Goal: Check status: Check status

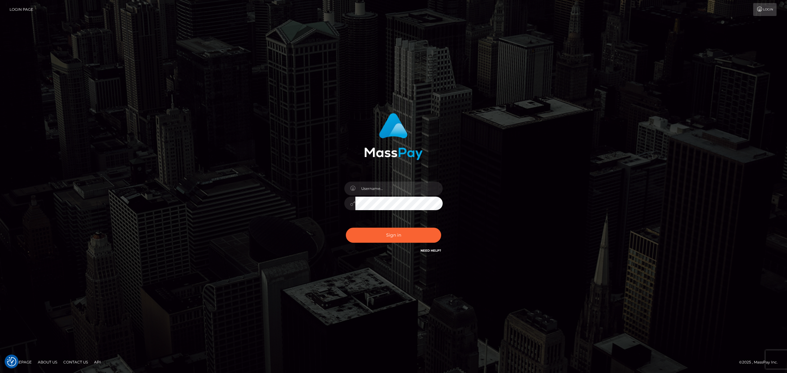
checkbox input "true"
click at [395, 198] on div at bounding box center [385, 255] width 126 height 120
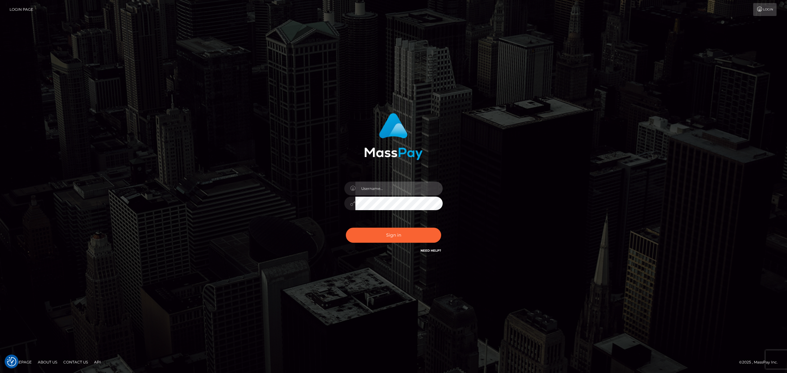
click at [398, 192] on input "text" at bounding box center [398, 189] width 87 height 14
type input "s"
type input "speralta"
click at [411, 234] on button "Sign in" at bounding box center [393, 235] width 95 height 15
click at [408, 188] on input "text" at bounding box center [398, 189] width 87 height 14
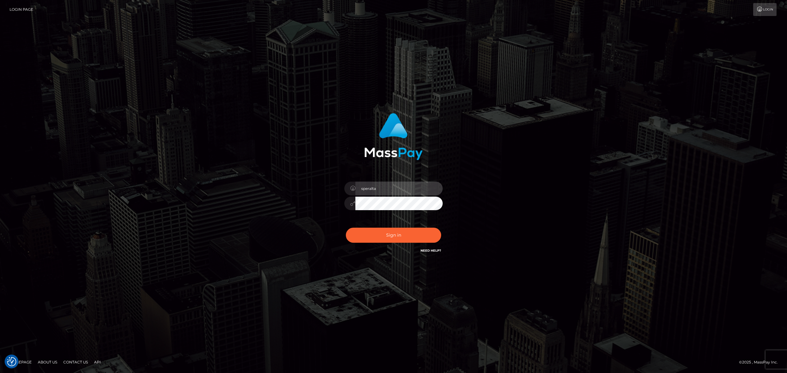
type input "speralta"
click at [346, 228] on button "Sign in" at bounding box center [393, 235] width 95 height 15
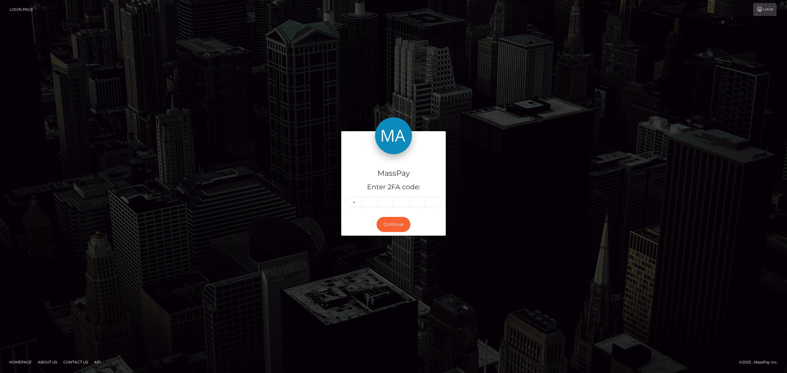
type input "8"
type input "1"
type input "0"
type input "5"
type input "4"
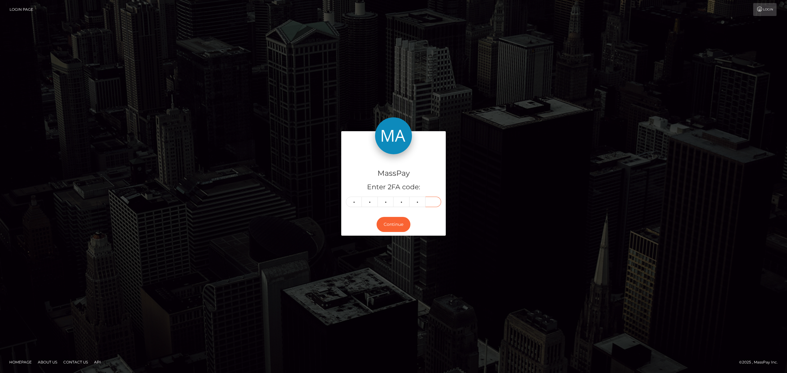
type input "5"
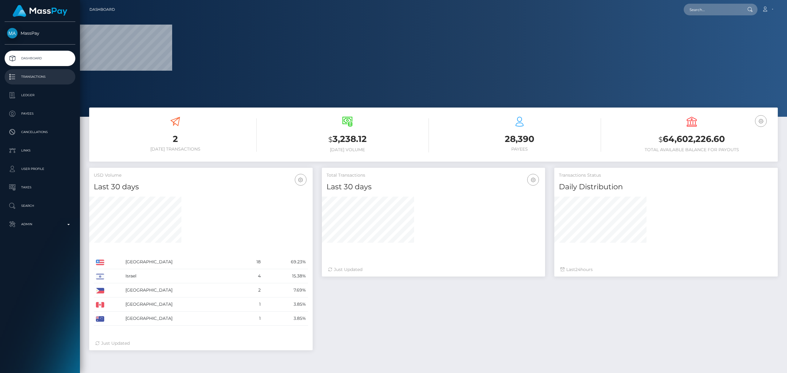
click at [46, 73] on p "Transactions" at bounding box center [40, 76] width 66 height 9
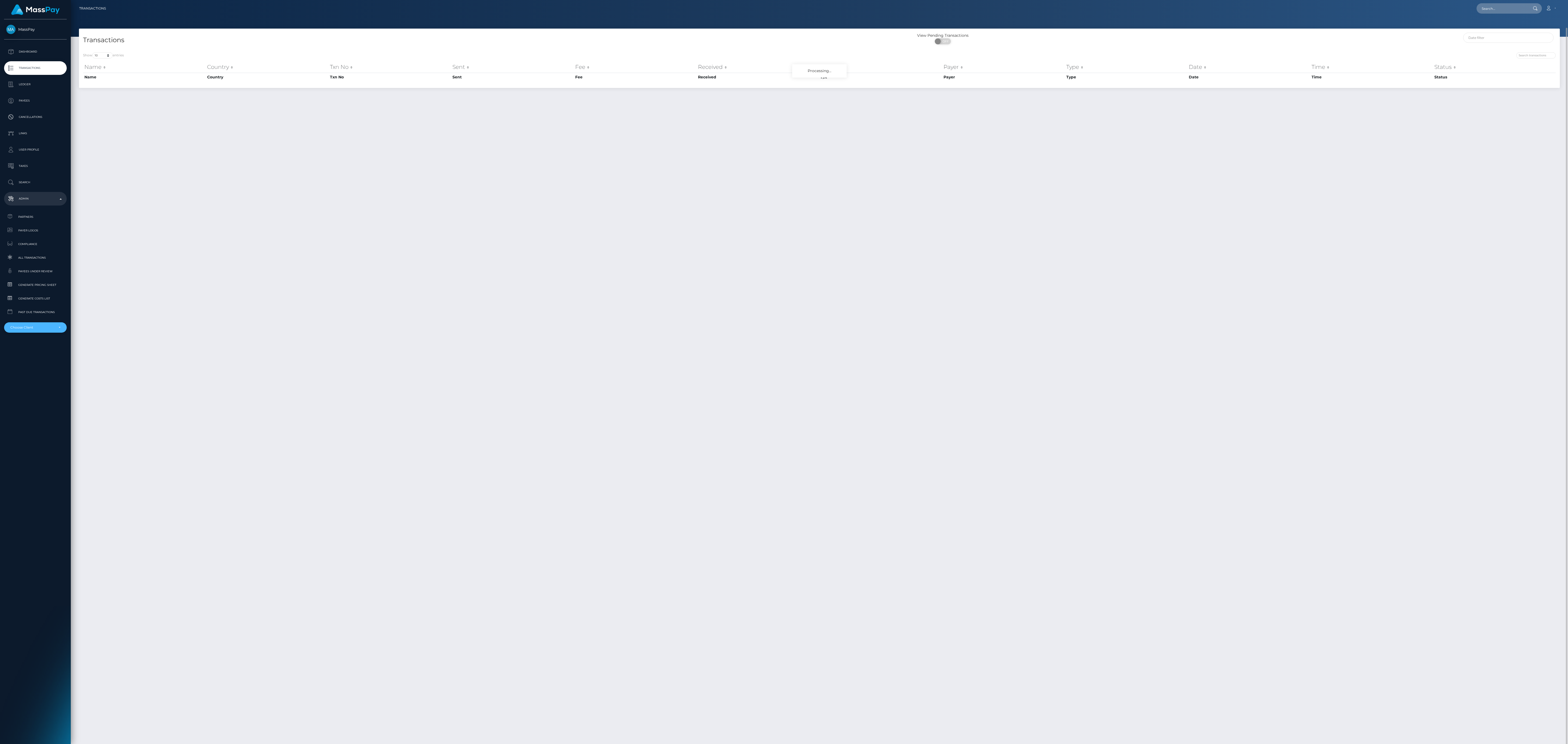
scroll to position [14, 0]
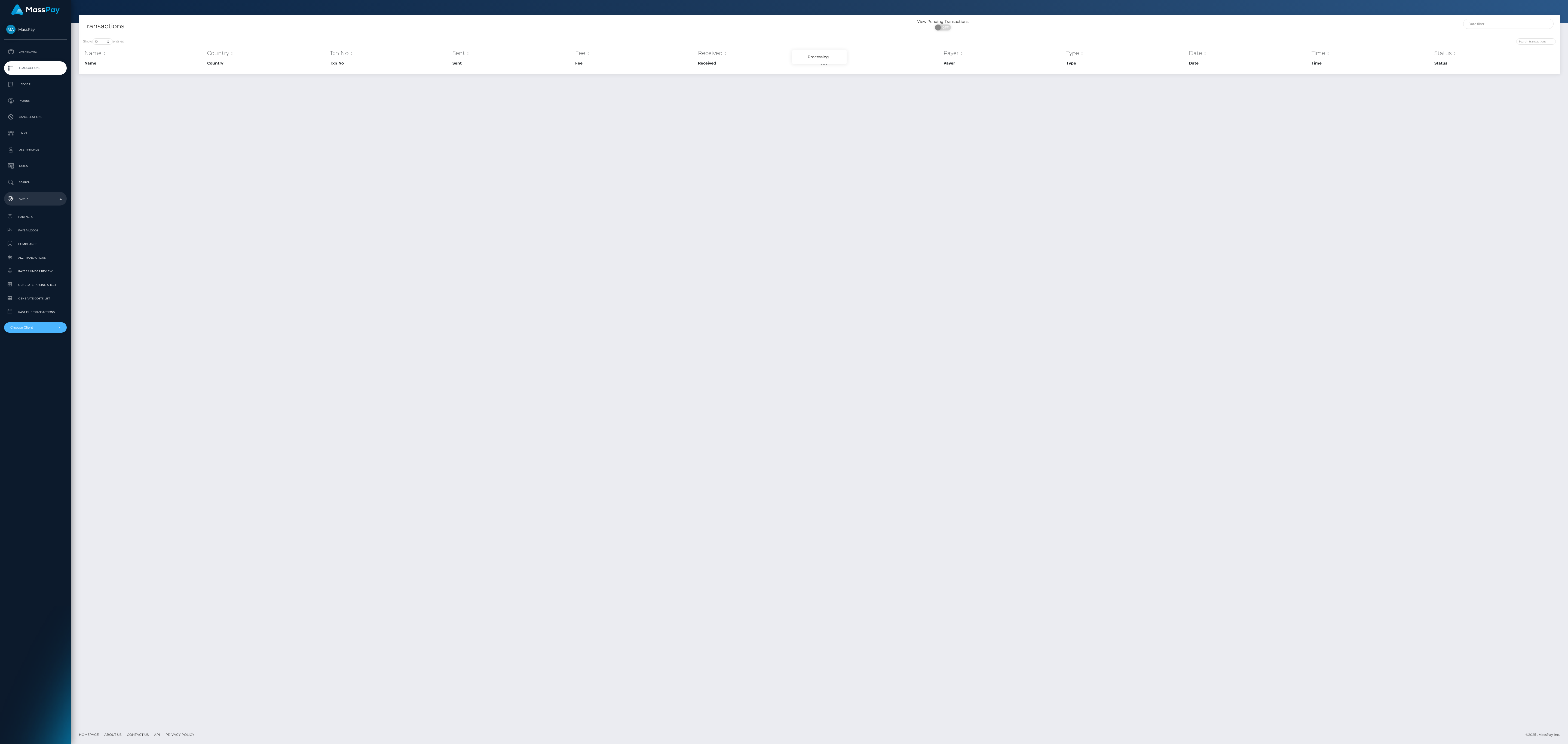
click at [43, 330] on div "Choose Client" at bounding box center [35, 328] width 63 height 11
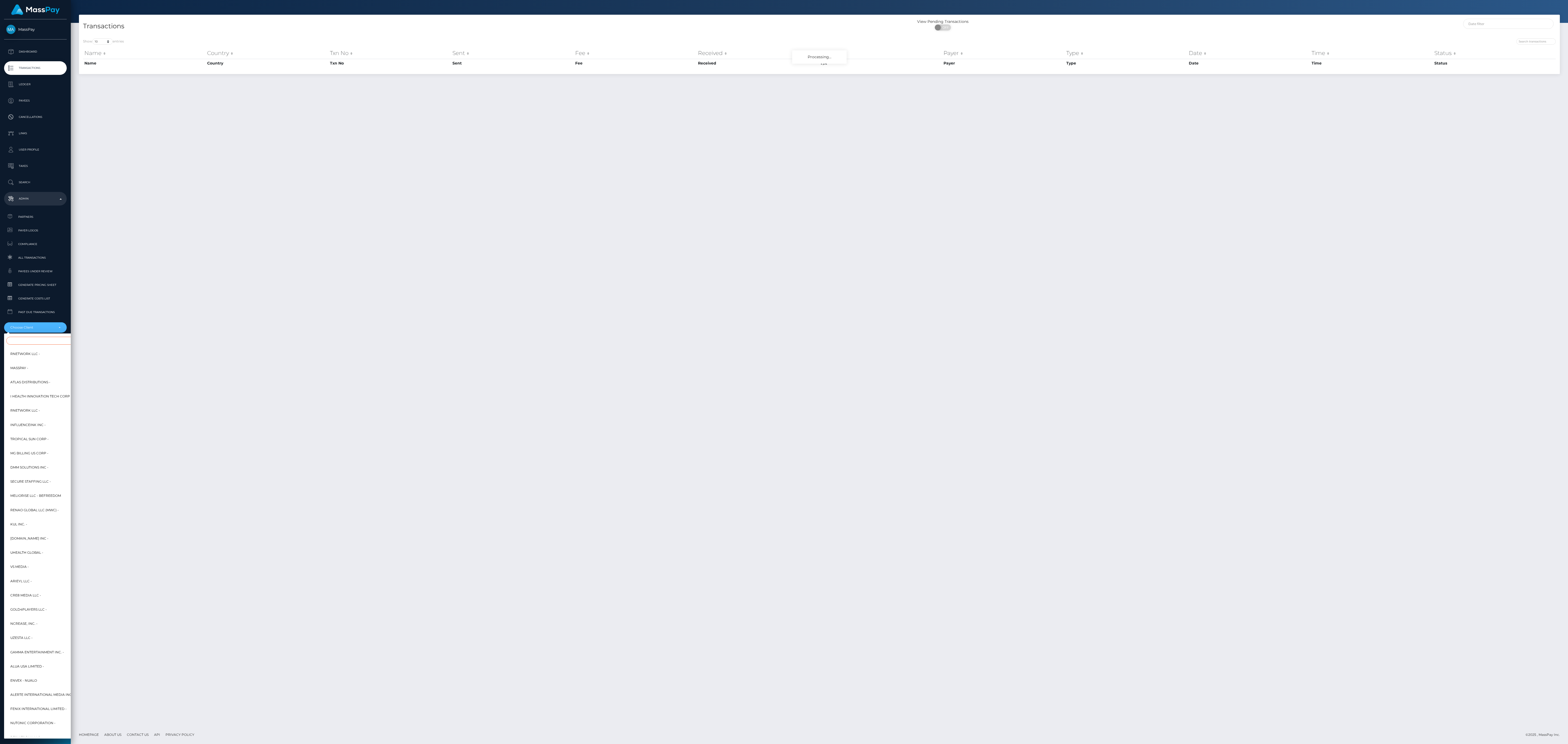
click at [43, 345] on input "Search" at bounding box center [66, 340] width 120 height 8
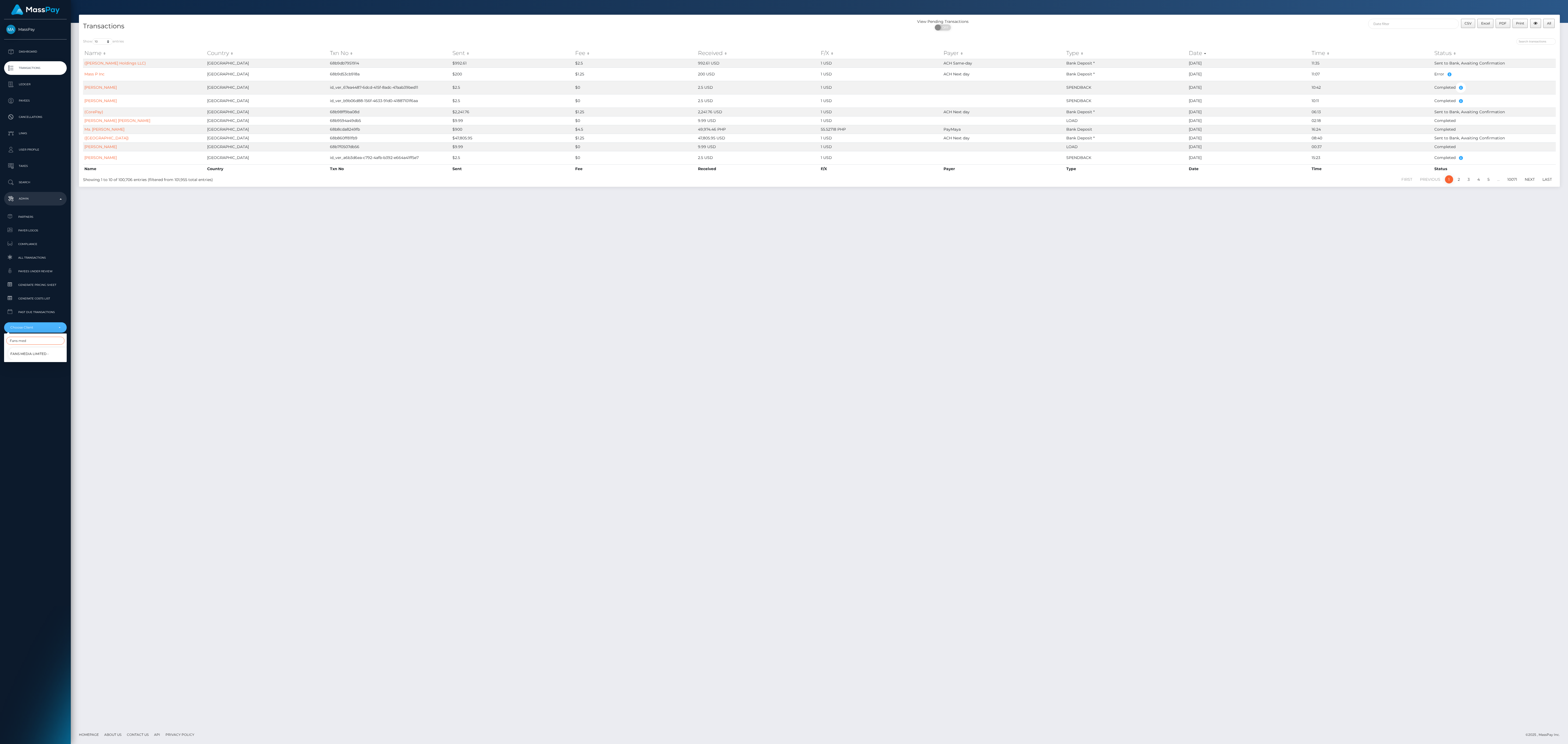
type input "Fans med"
click at [51, 351] on link "Fans Media Limited -" at bounding box center [39, 353] width 63 height 12
select select "79"
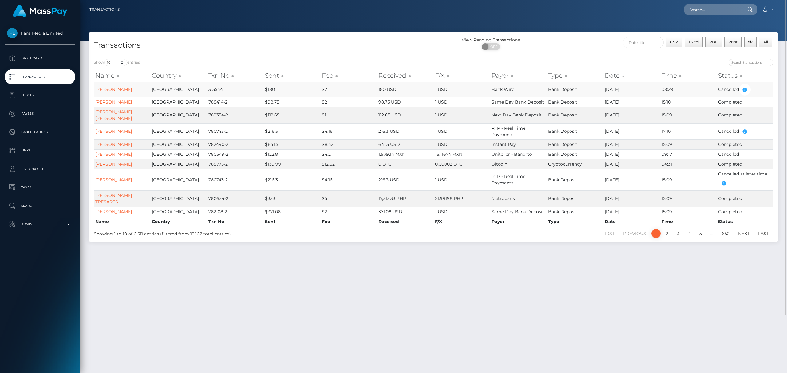
drag, startPoint x: 610, startPoint y: 91, endPoint x: 621, endPoint y: 91, distance: 11.4
click at [621, 91] on td "[DATE]" at bounding box center [631, 89] width 57 height 15
drag, startPoint x: 605, startPoint y: 91, endPoint x: 617, endPoint y: 91, distance: 12.3
click at [612, 91] on td "03/13/25" at bounding box center [631, 89] width 57 height 15
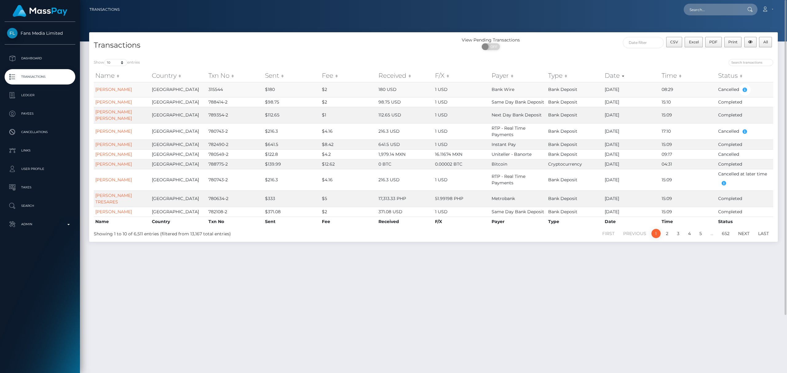
click at [617, 91] on td "03/13/25" at bounding box center [631, 89] width 57 height 15
